Goal: Task Accomplishment & Management: Use online tool/utility

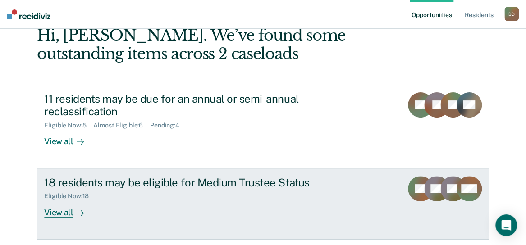
scroll to position [79, 0]
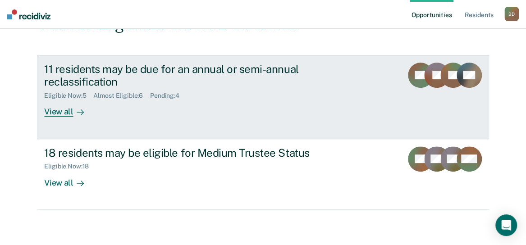
click at [131, 91] on div "Eligible Now : 5 Almost Eligible : 6 Pending : 4" at bounding box center [202, 93] width 316 height 11
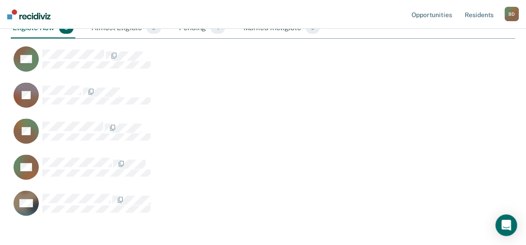
scroll to position [135, 0]
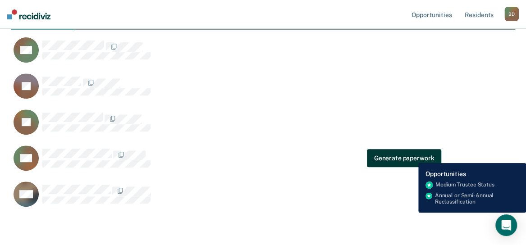
click at [412, 156] on button "Generate paperwork" at bounding box center [404, 158] width 74 height 18
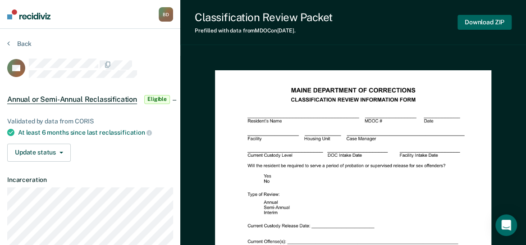
click at [483, 21] on button "Download ZIP" at bounding box center [484, 22] width 54 height 15
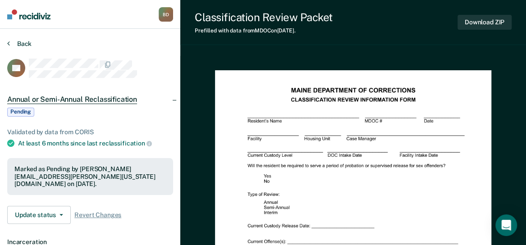
click at [22, 42] on button "Back" at bounding box center [19, 44] width 24 height 8
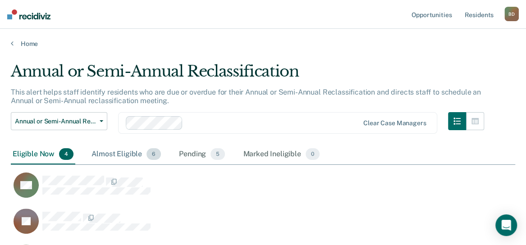
click at [105, 157] on div "Almost Eligible 6" at bounding box center [126, 155] width 73 height 20
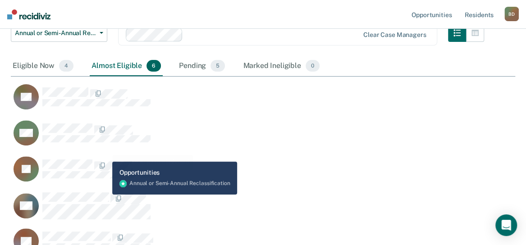
scroll to position [90, 0]
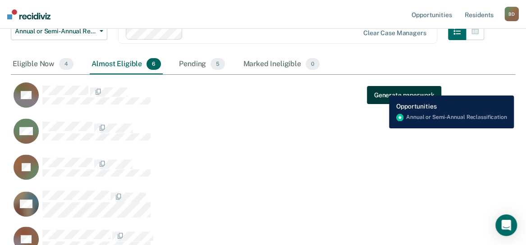
click at [382, 89] on button "Generate paperwork" at bounding box center [404, 95] width 74 height 18
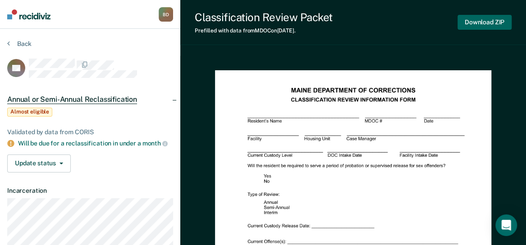
click at [493, 25] on button "Download ZIP" at bounding box center [484, 22] width 54 height 15
